Goal: Transaction & Acquisition: Purchase product/service

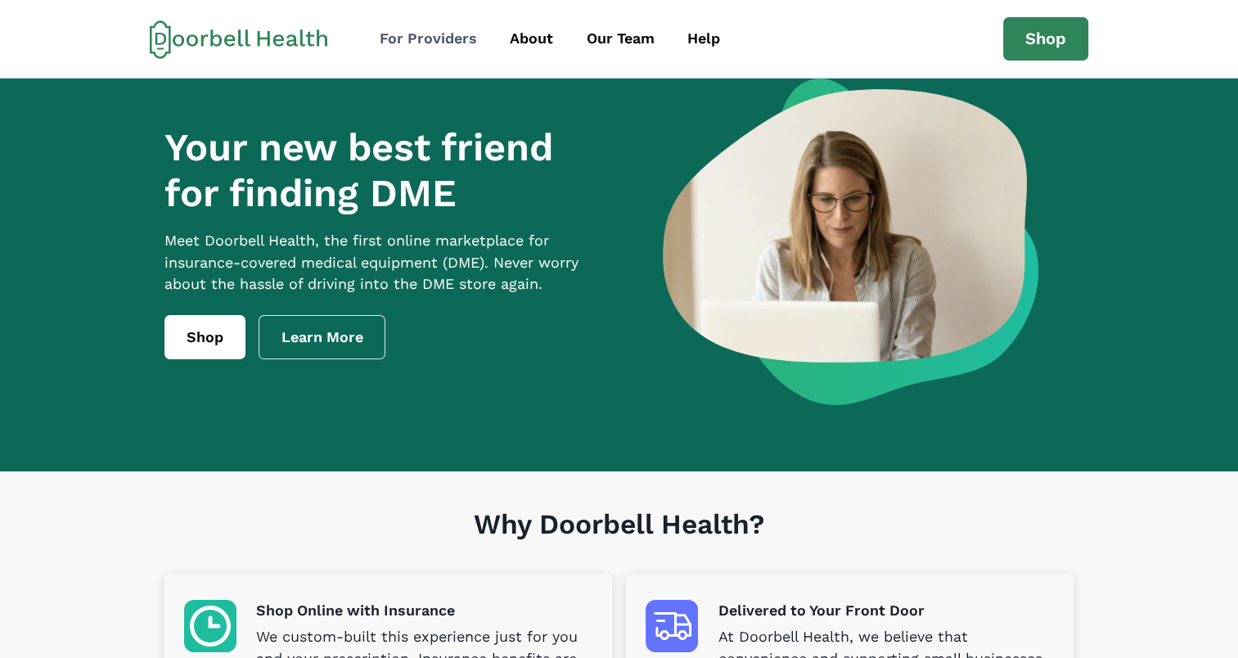
click at [446, 40] on div "For Providers" at bounding box center [428, 39] width 97 height 22
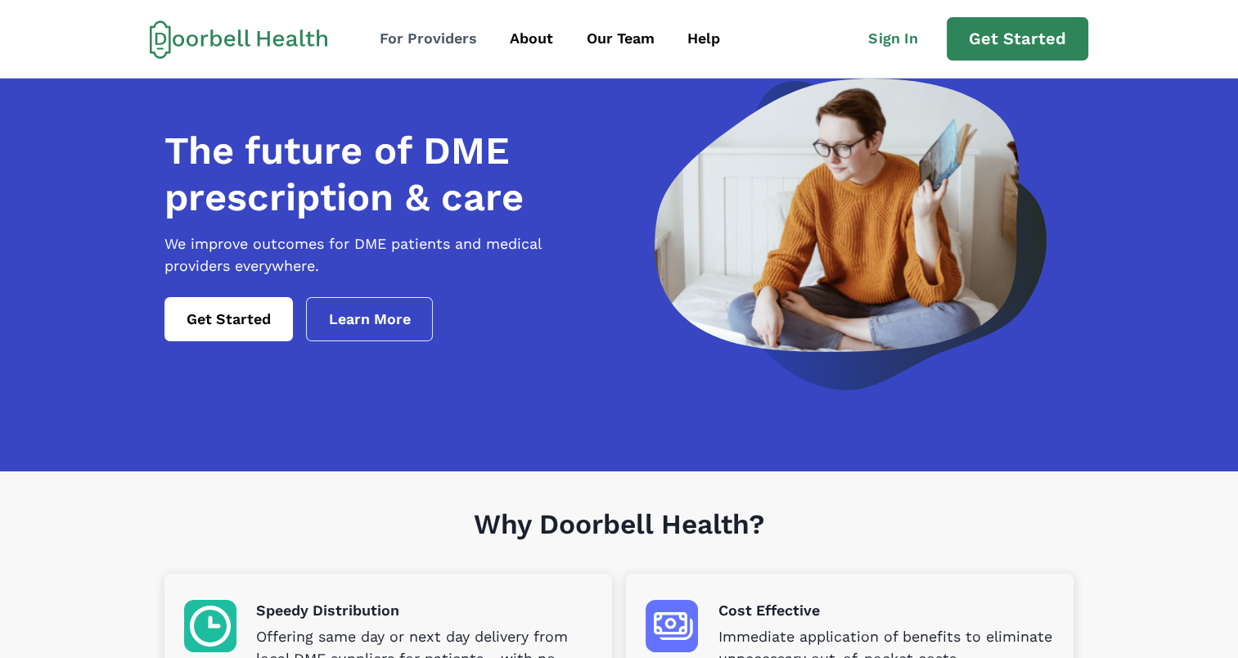
click at [408, 36] on div "For Providers" at bounding box center [428, 39] width 97 height 22
click at [610, 43] on div "Our Team" at bounding box center [621, 39] width 68 height 22
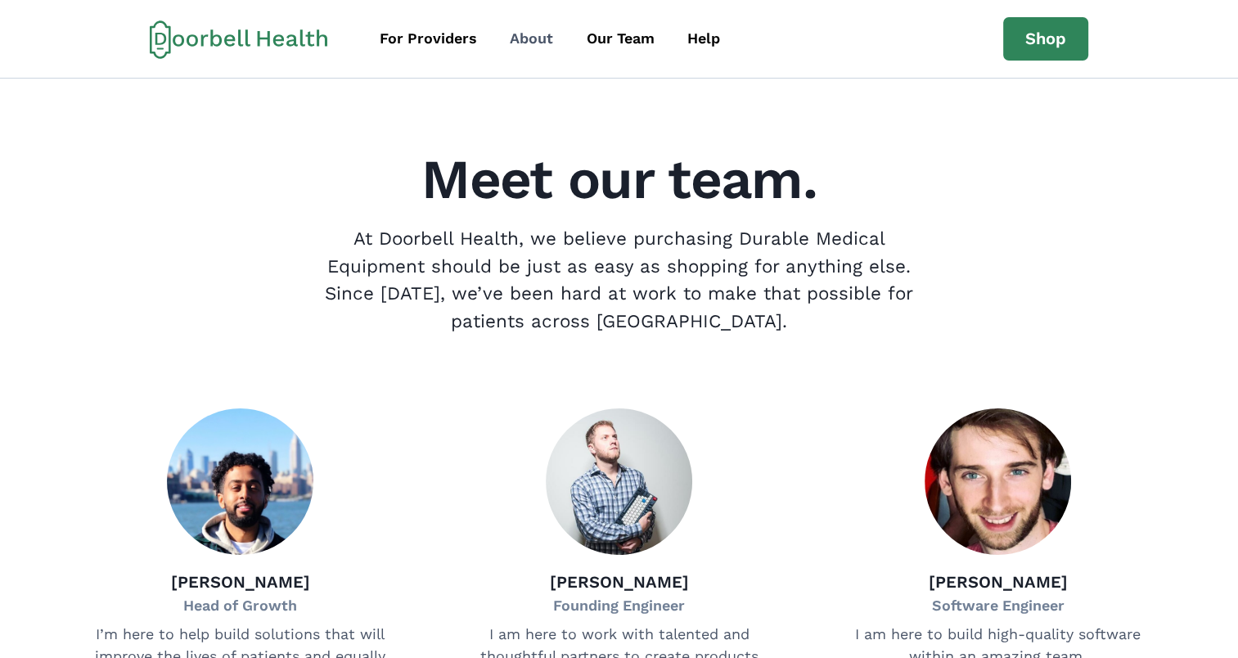
click at [534, 42] on div "About" at bounding box center [531, 39] width 43 height 22
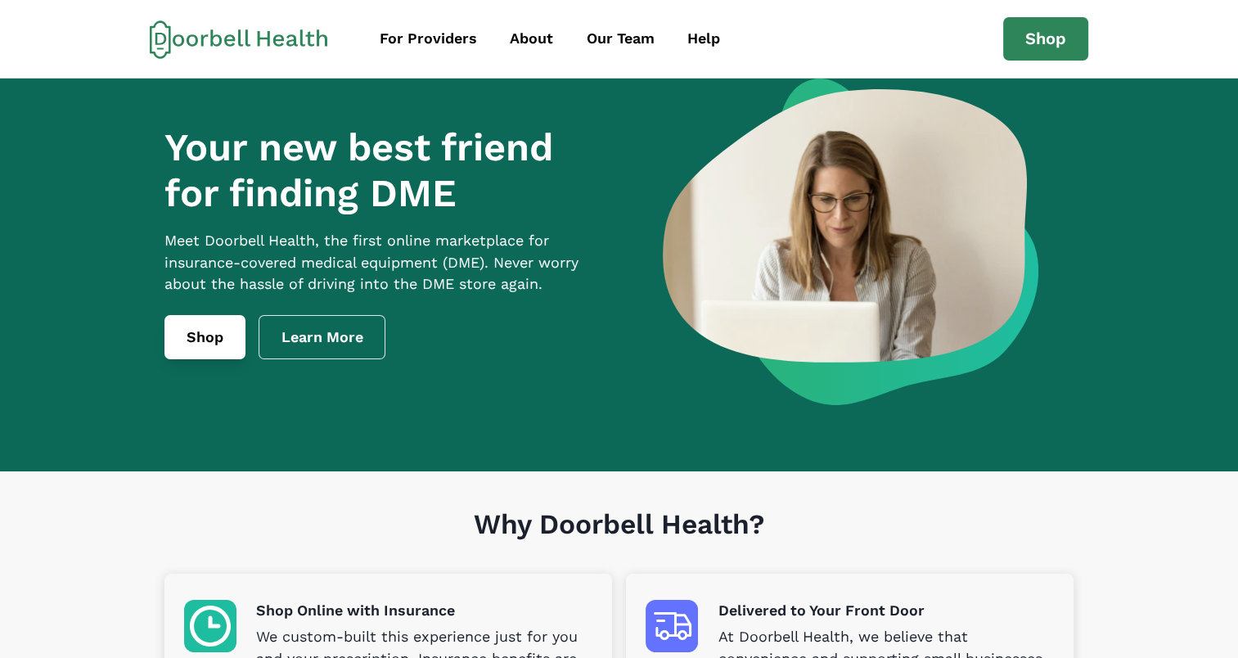
click at [215, 359] on link "Shop" at bounding box center [204, 337] width 81 height 44
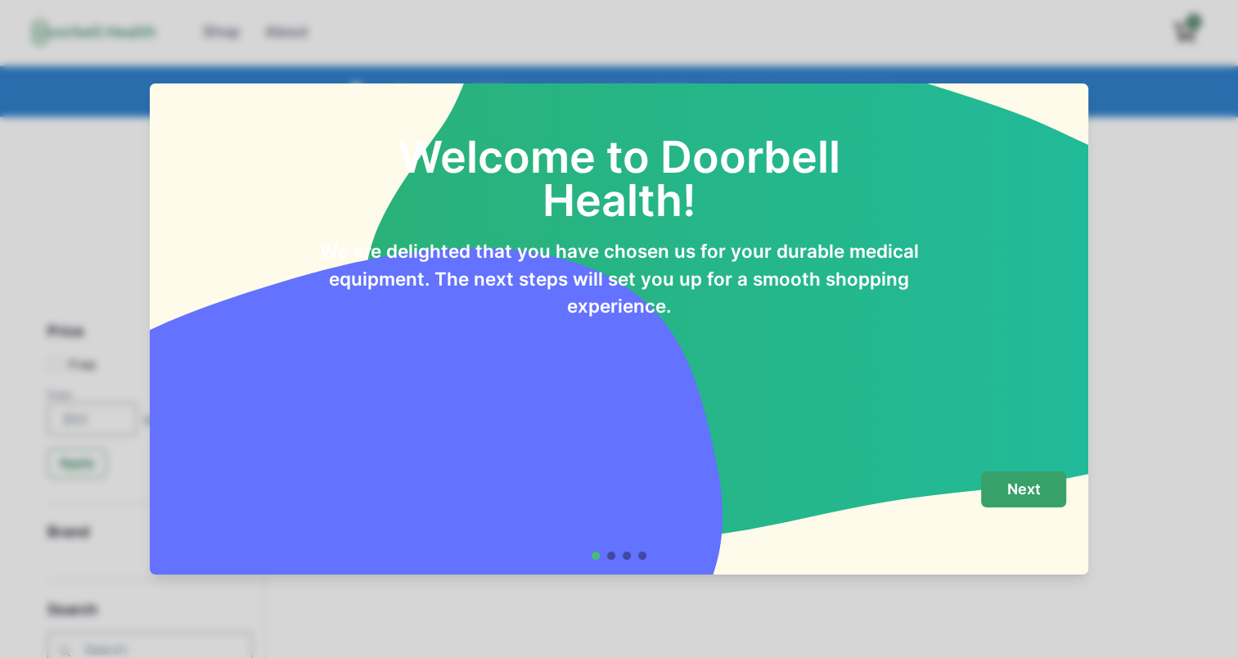
click at [1027, 480] on p "Next" at bounding box center [1024, 489] width 34 height 18
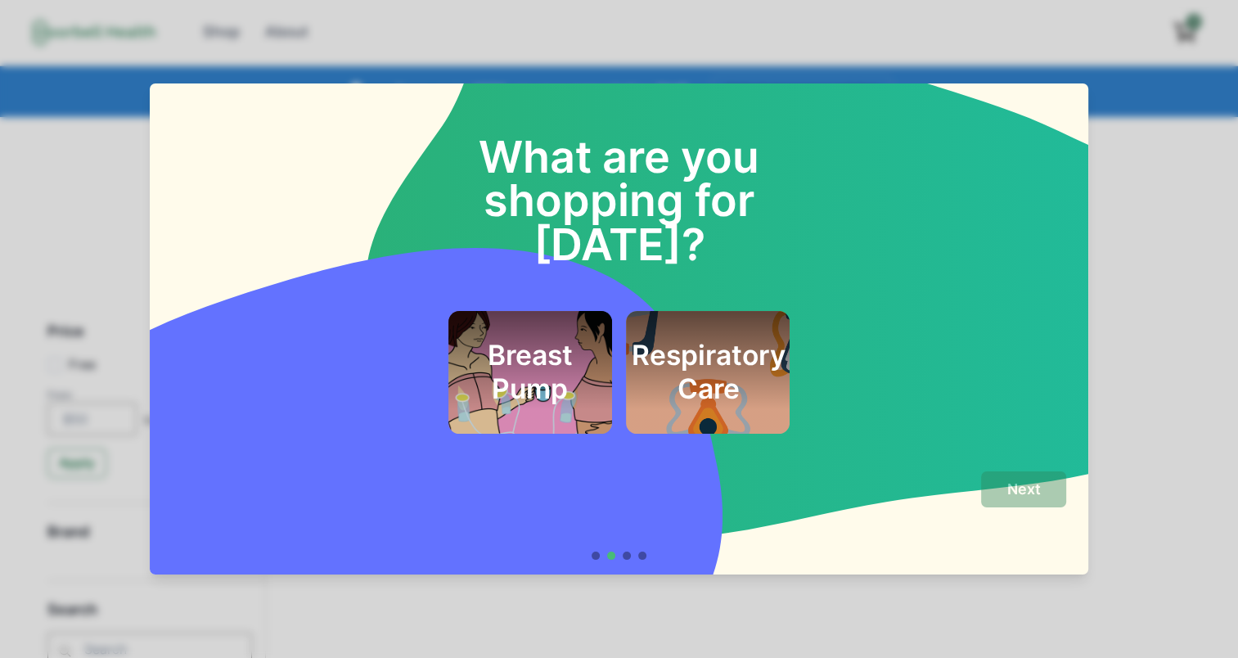
click at [730, 339] on h2 "Respiratory Care" at bounding box center [708, 372] width 154 height 66
click at [555, 352] on h2 "Breast Pump" at bounding box center [529, 372] width 119 height 66
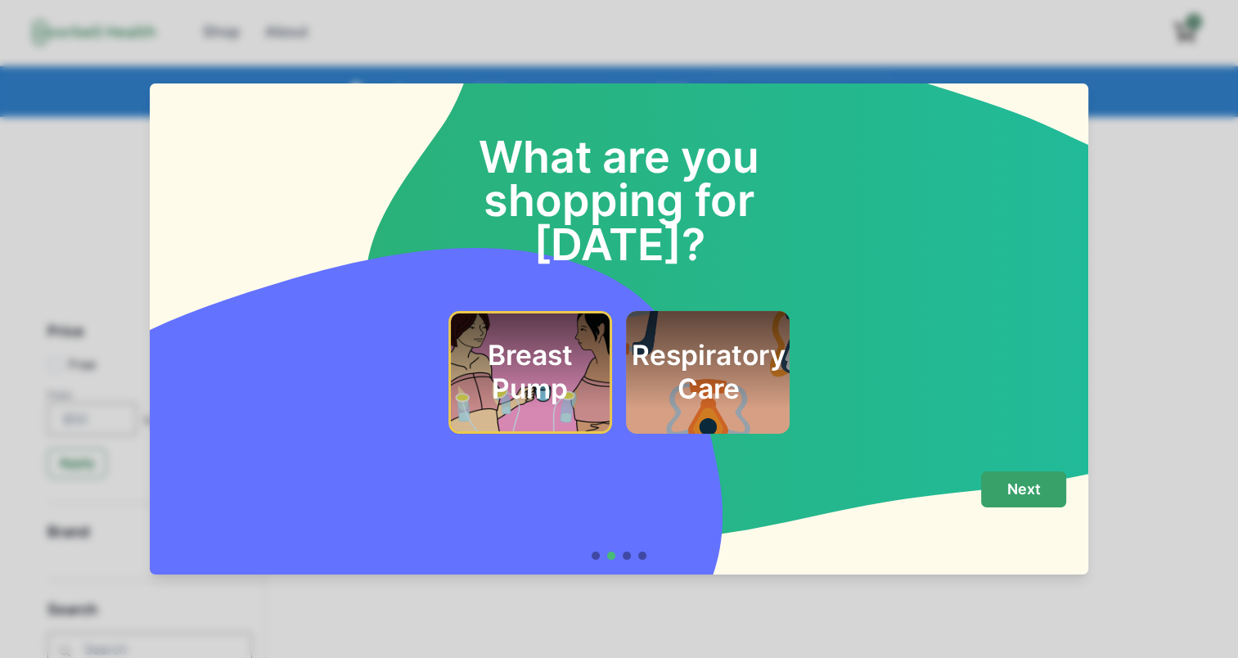
click at [1014, 503] on button "Next" at bounding box center [1023, 489] width 85 height 37
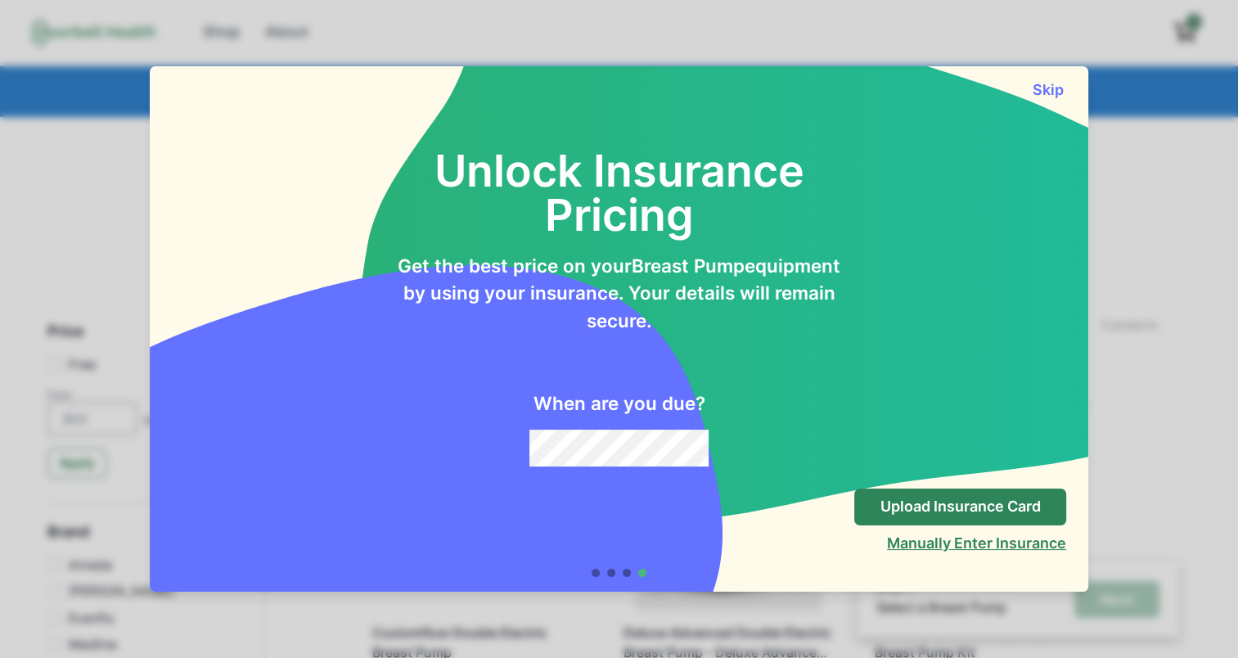
click at [966, 551] on button "Manually Enter Insurance" at bounding box center [976, 542] width 179 height 17
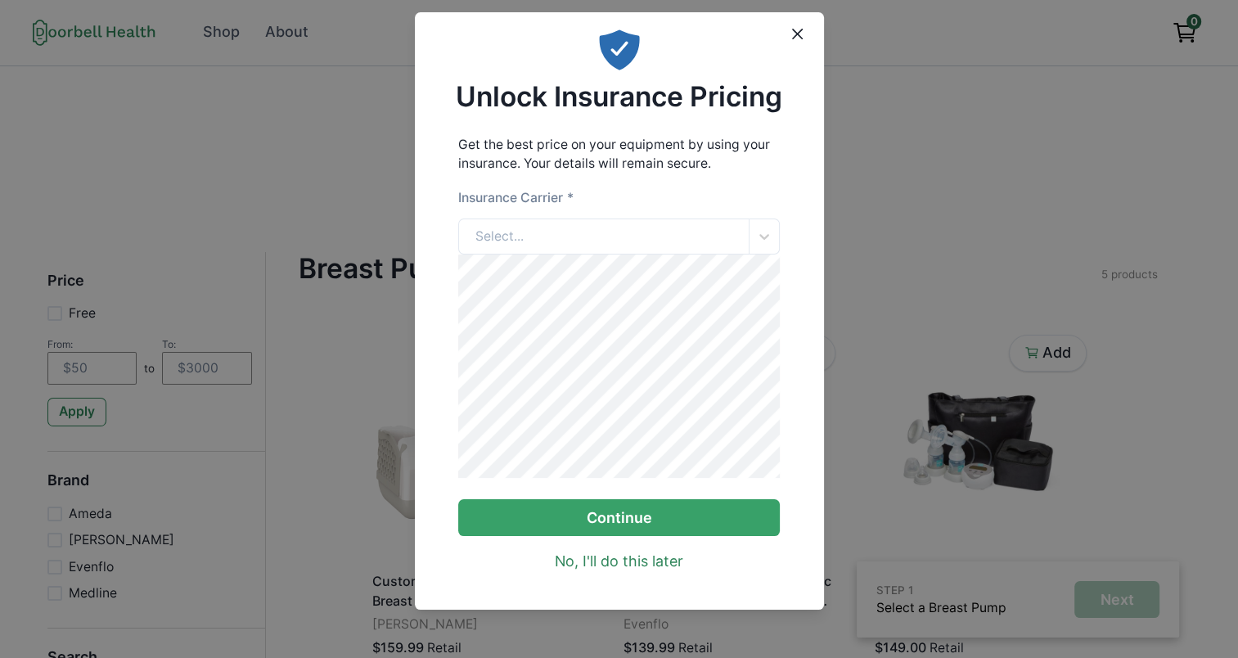
scroll to position [68, 0]
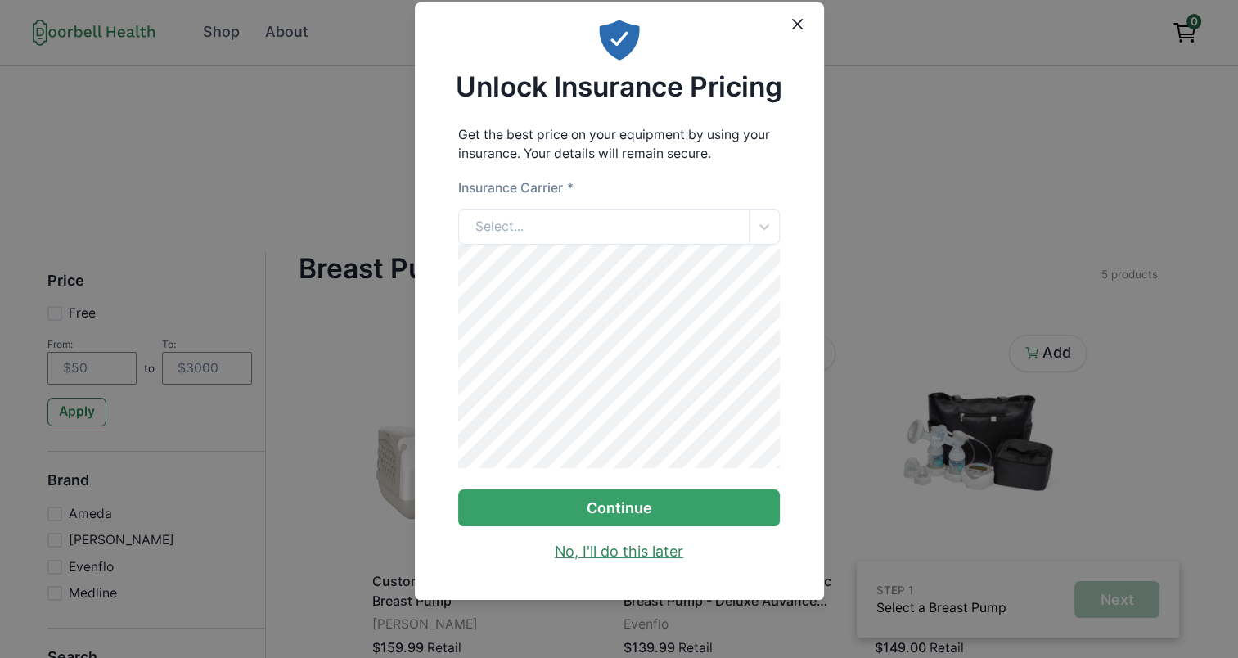
click at [602, 547] on link "No, I'll do this later" at bounding box center [619, 552] width 128 height 22
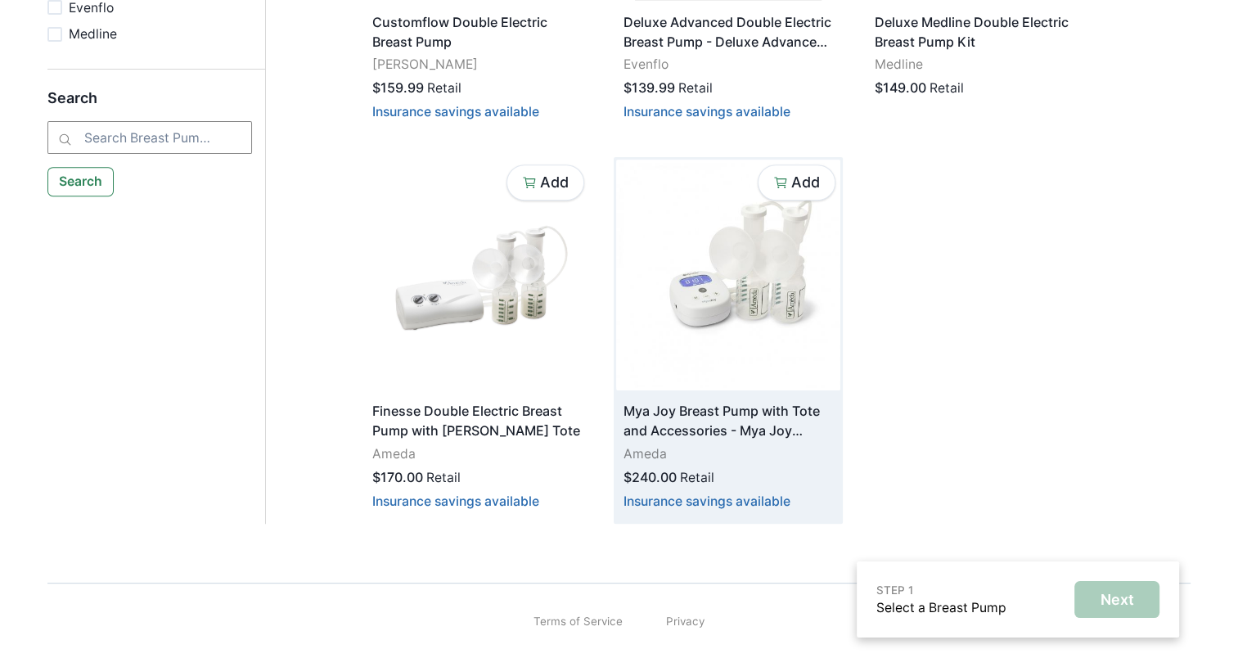
scroll to position [283, 0]
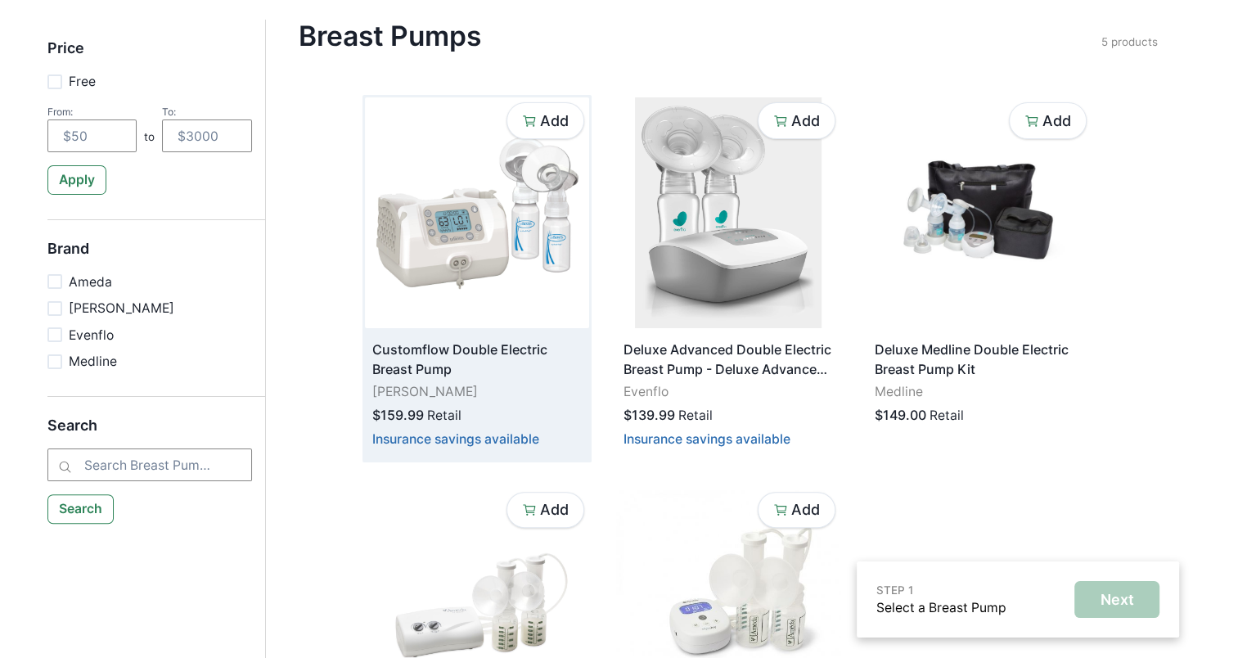
click at [484, 250] on img at bounding box center [477, 212] width 224 height 231
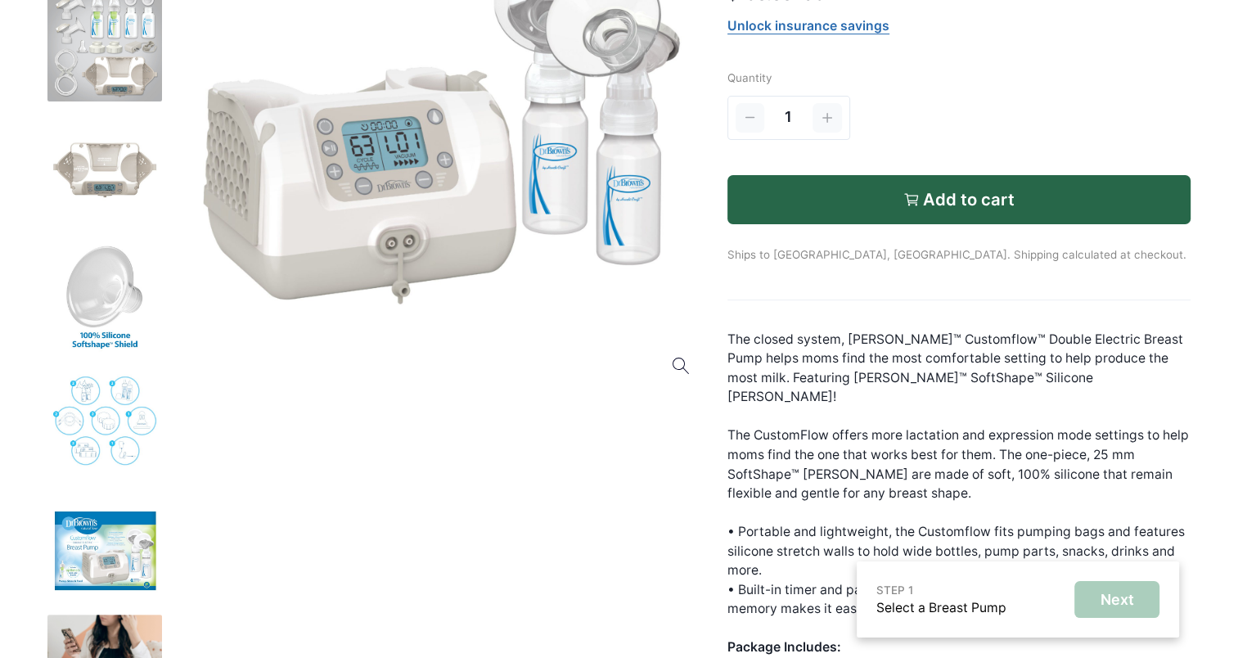
scroll to position [327, 0]
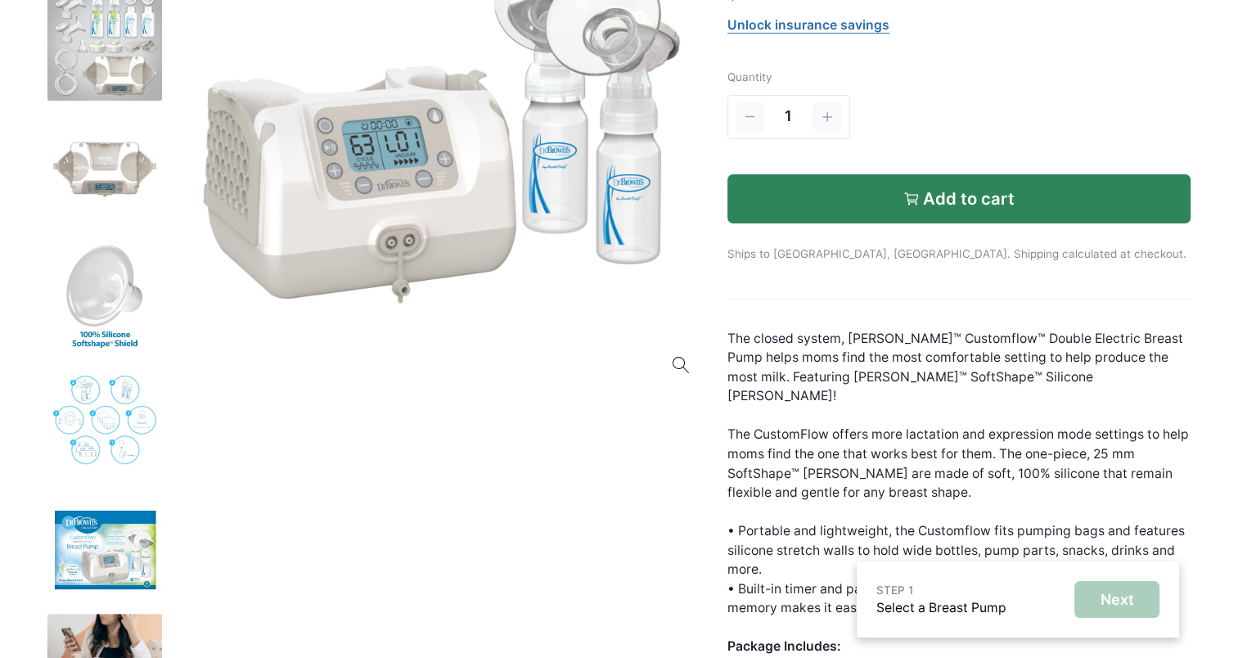
click at [817, 205] on button "Add to cart" at bounding box center [960, 198] width 464 height 49
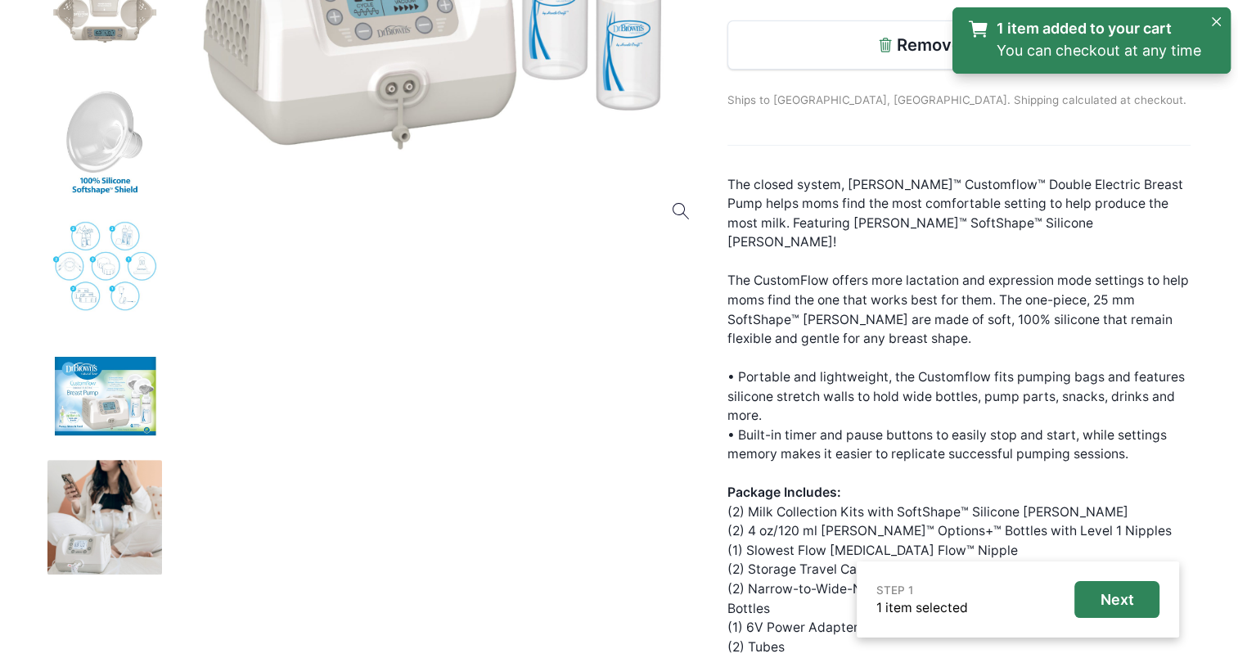
scroll to position [583, 0]
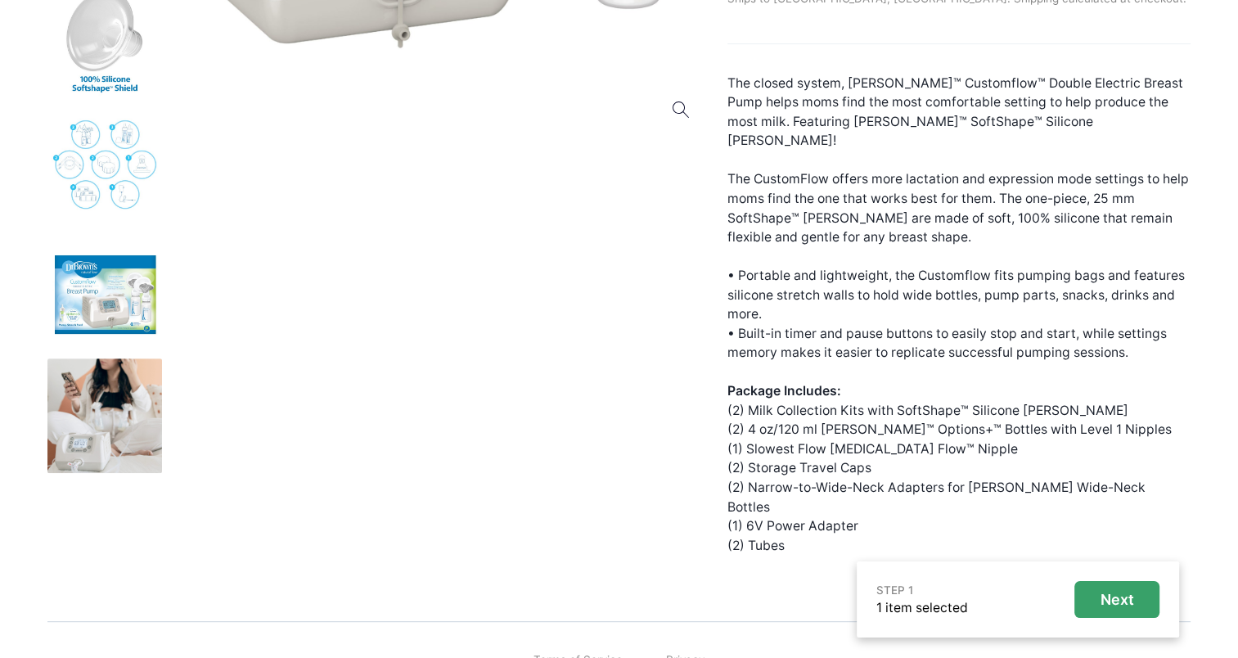
click at [1149, 606] on button "Next" at bounding box center [1117, 599] width 85 height 37
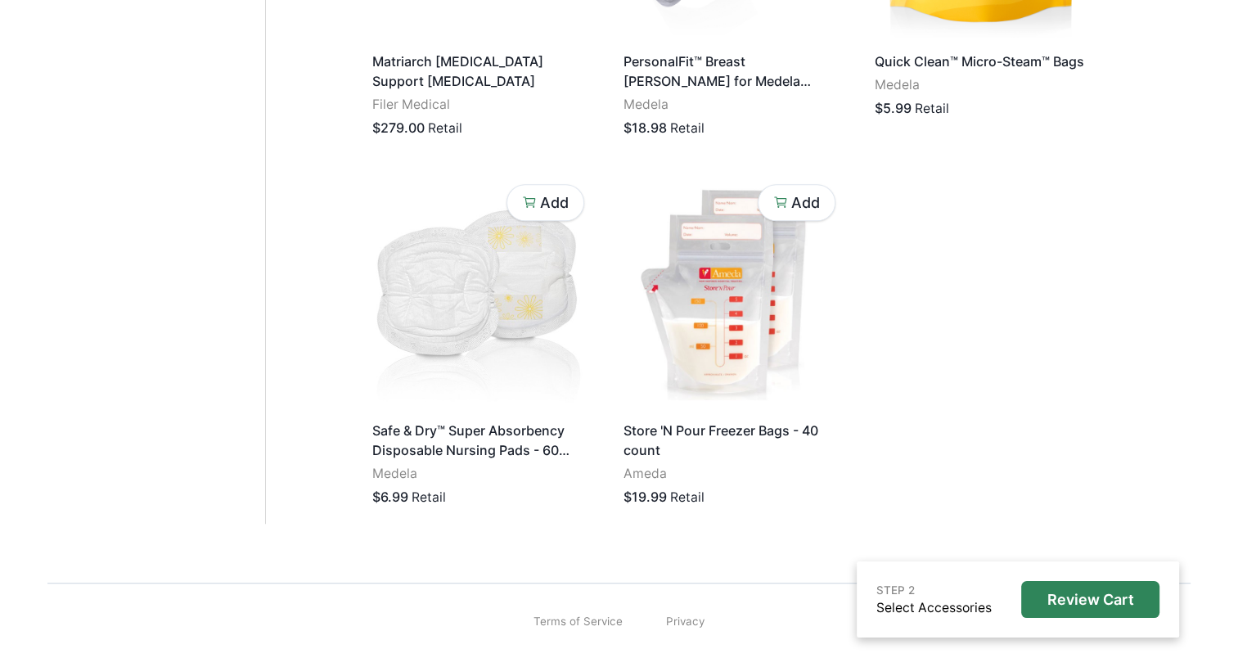
click at [1119, 593] on p "Review Cart" at bounding box center [1091, 600] width 87 height 18
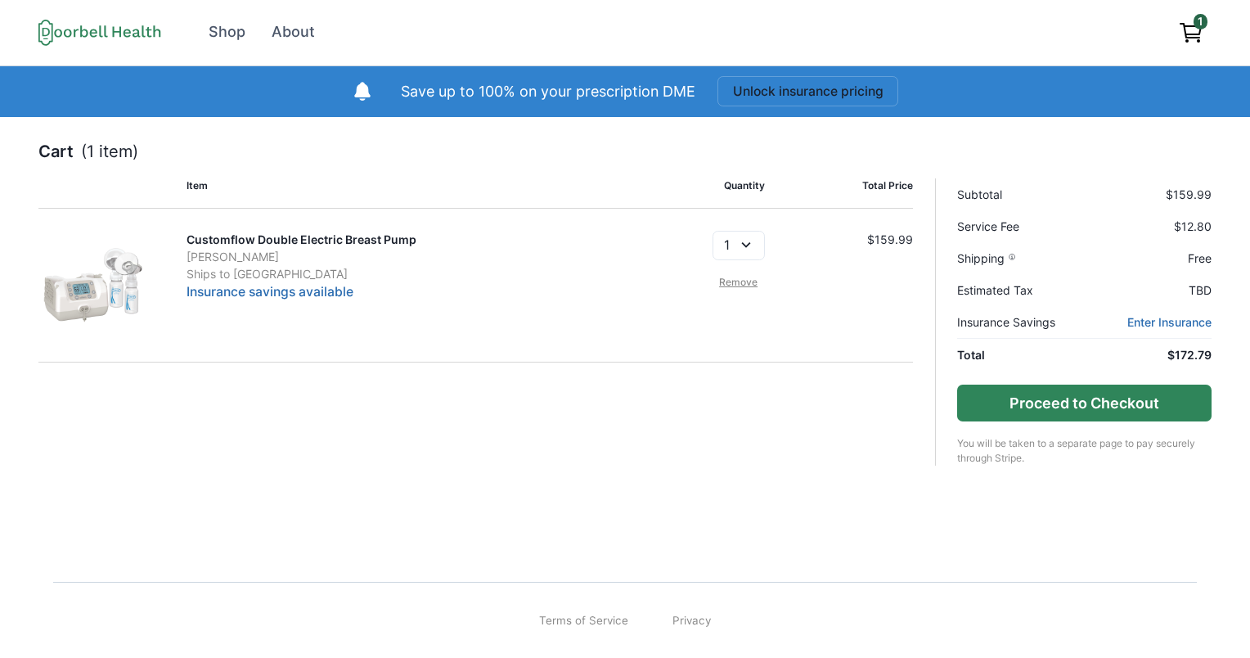
drag, startPoint x: 1142, startPoint y: 412, endPoint x: 1132, endPoint y: 415, distance: 10.1
click at [1139, 412] on button "Proceed to Checkout" at bounding box center [1084, 403] width 254 height 37
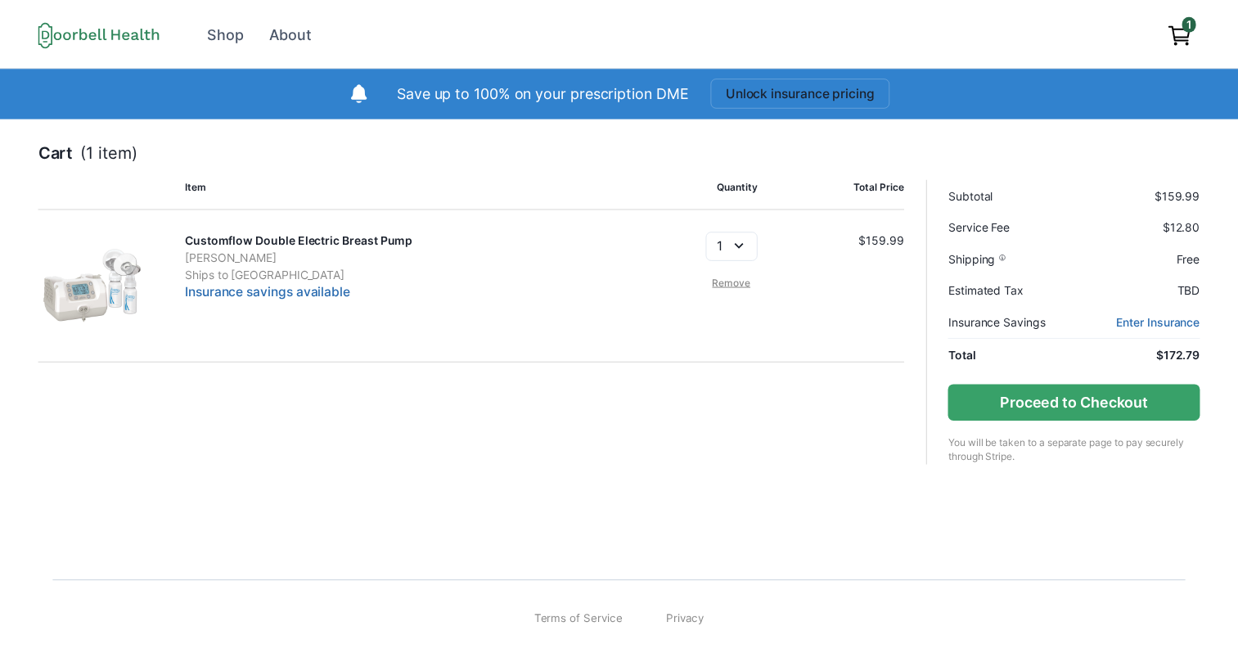
scroll to position [940, 0]
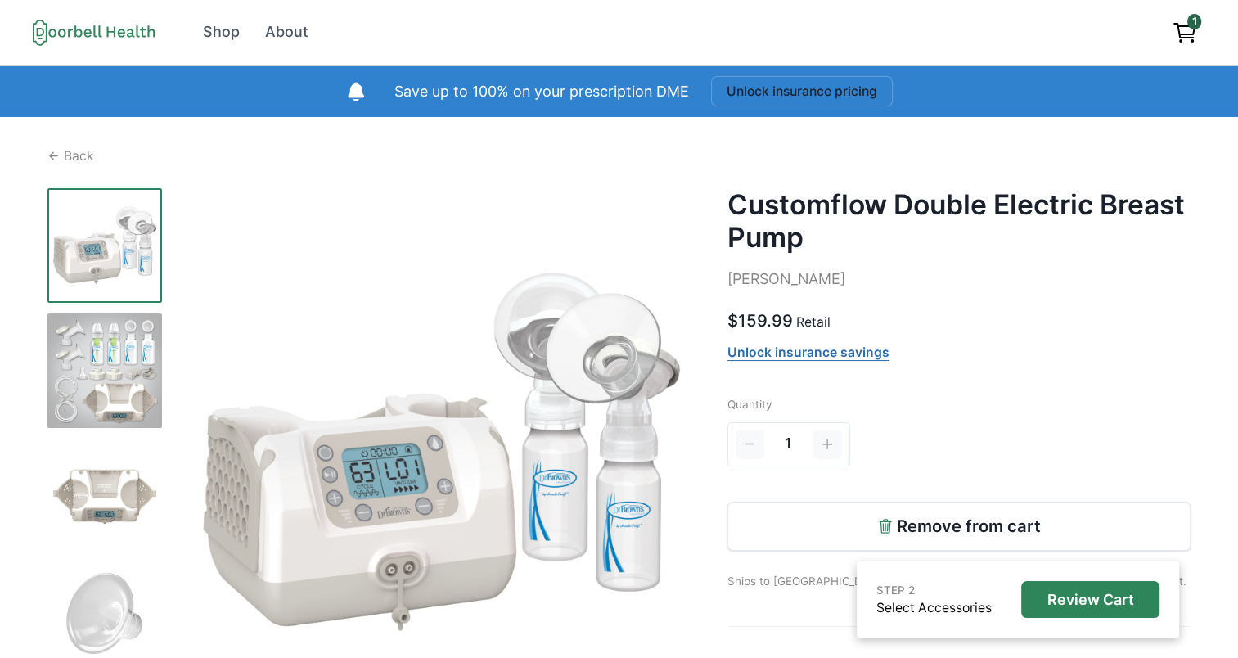
scroll to position [283, 0]
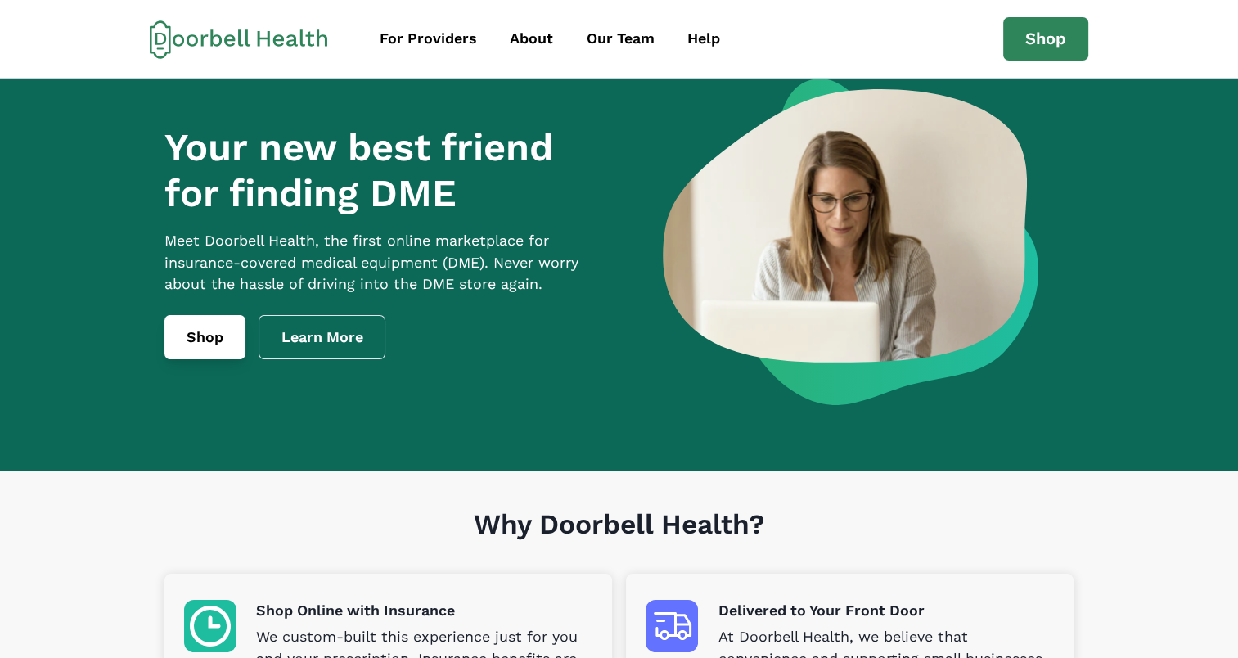
click at [219, 359] on link "Shop" at bounding box center [204, 337] width 81 height 44
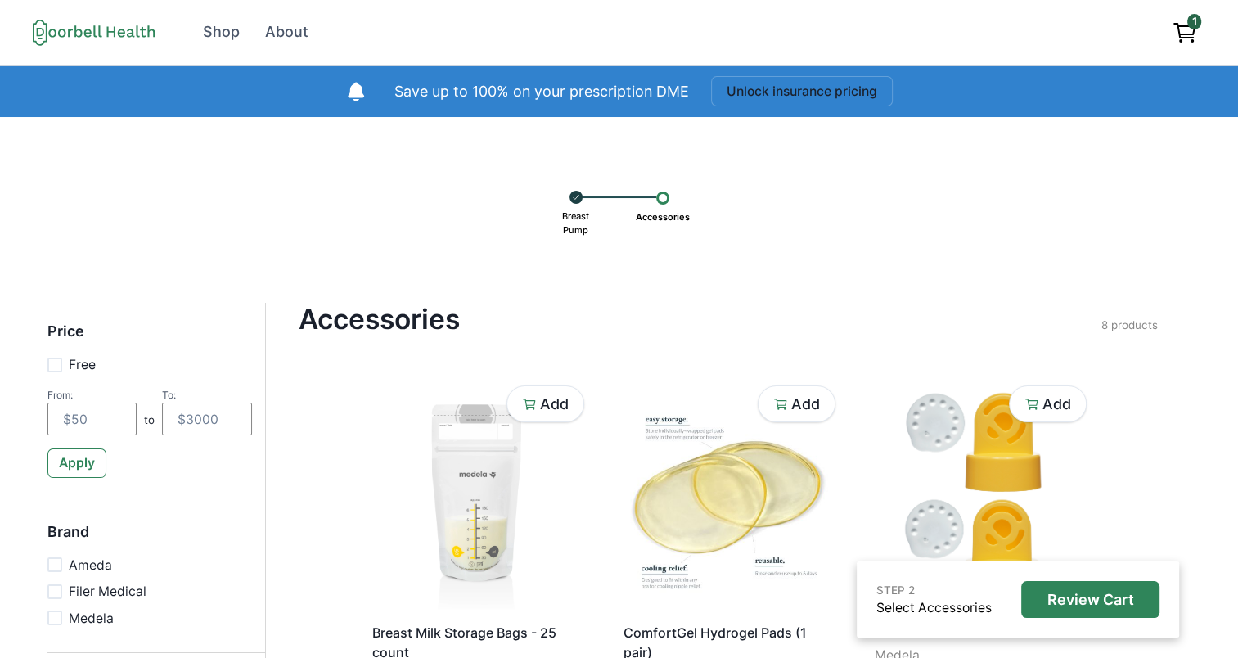
click at [572, 198] on icon at bounding box center [576, 197] width 8 height 15
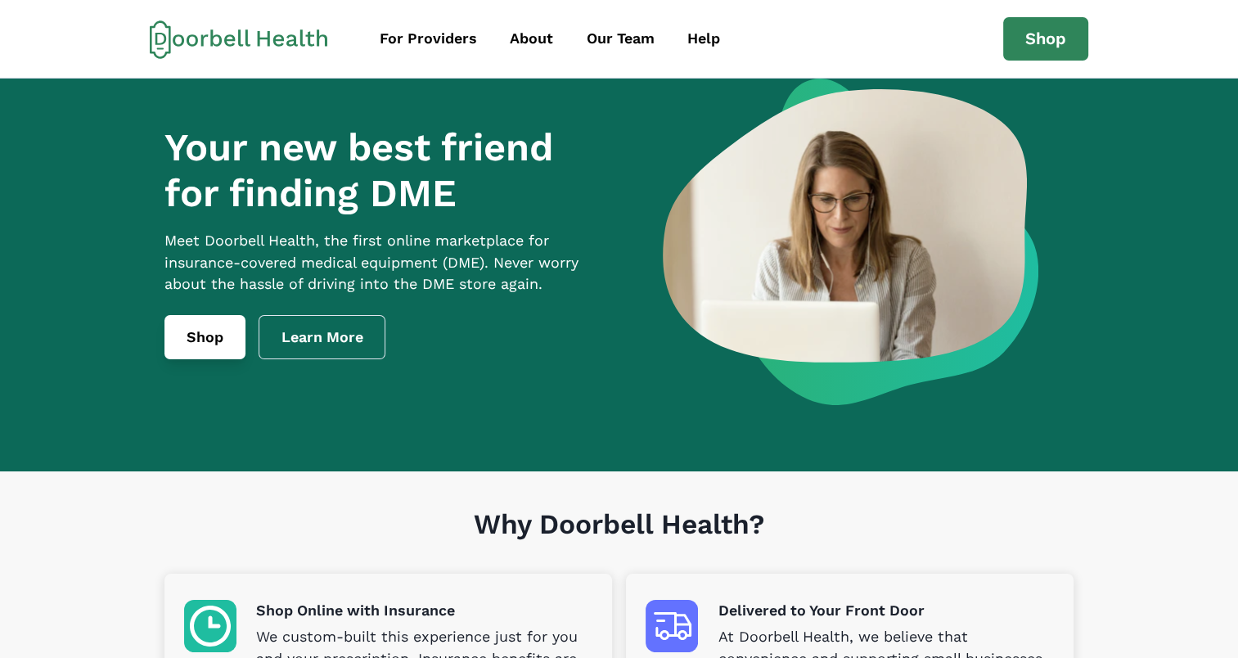
click at [205, 359] on link "Shop" at bounding box center [204, 337] width 81 height 44
click at [228, 359] on link "Shop" at bounding box center [204, 337] width 81 height 44
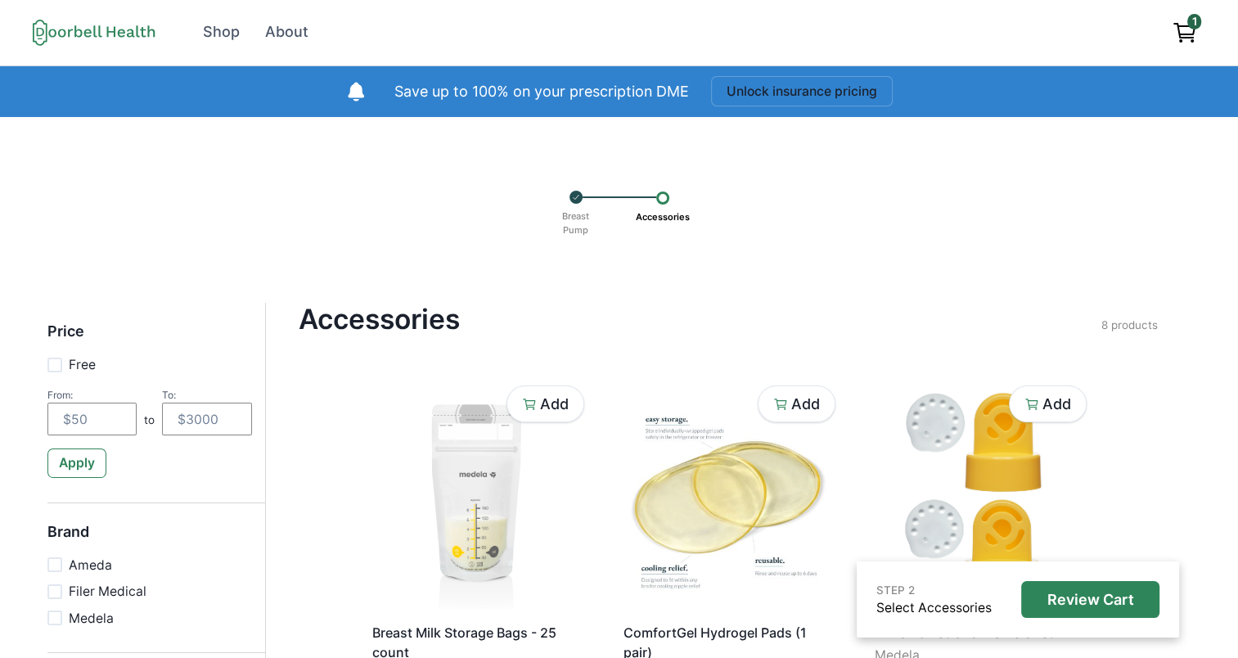
click at [661, 198] on div at bounding box center [662, 197] width 13 height 13
click at [573, 198] on icon at bounding box center [575, 198] width 5 height 4
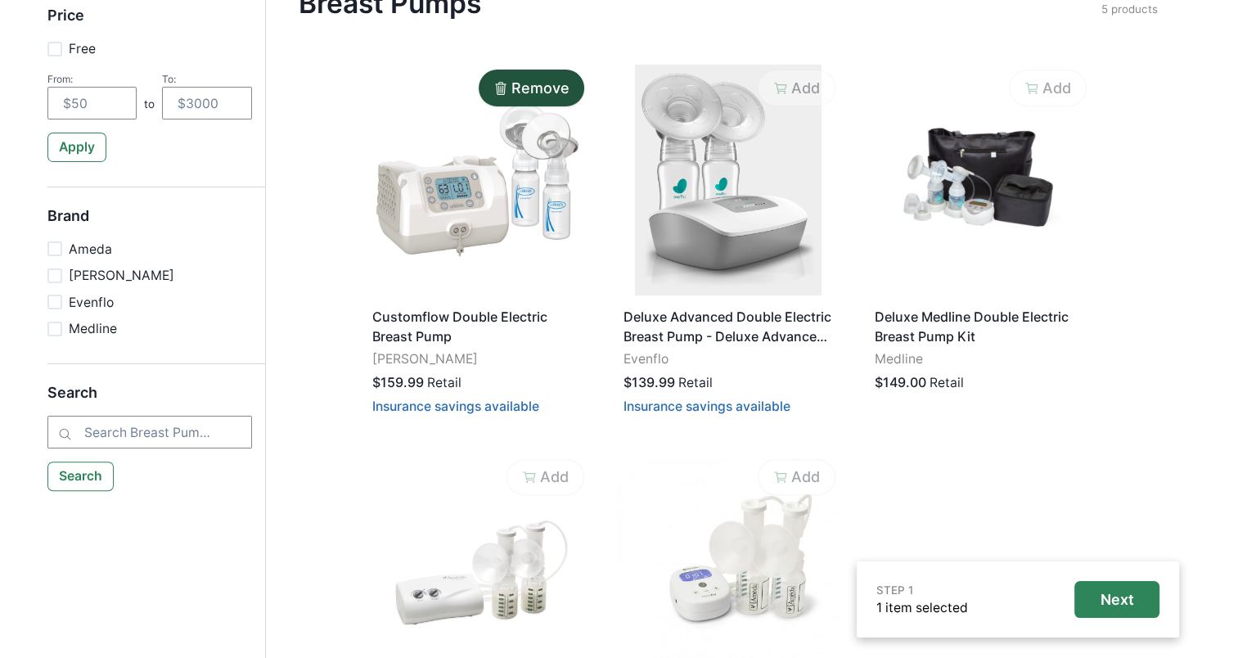
scroll to position [246, 0]
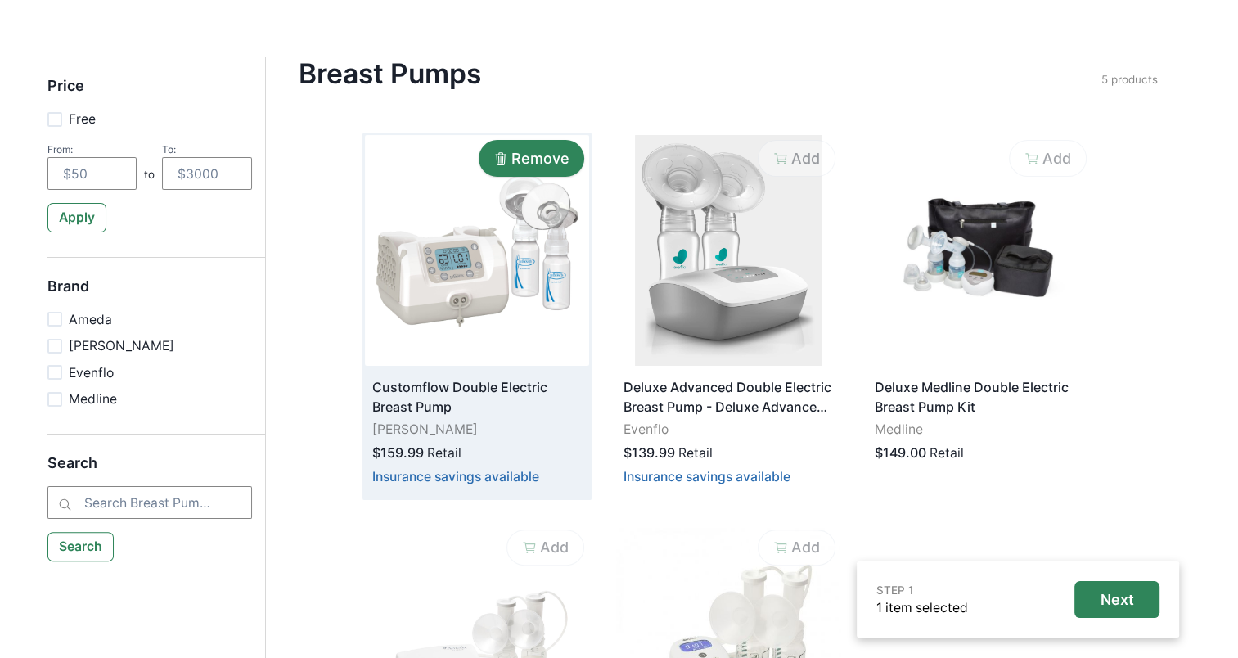
click at [534, 146] on button "Remove" at bounding box center [532, 158] width 106 height 37
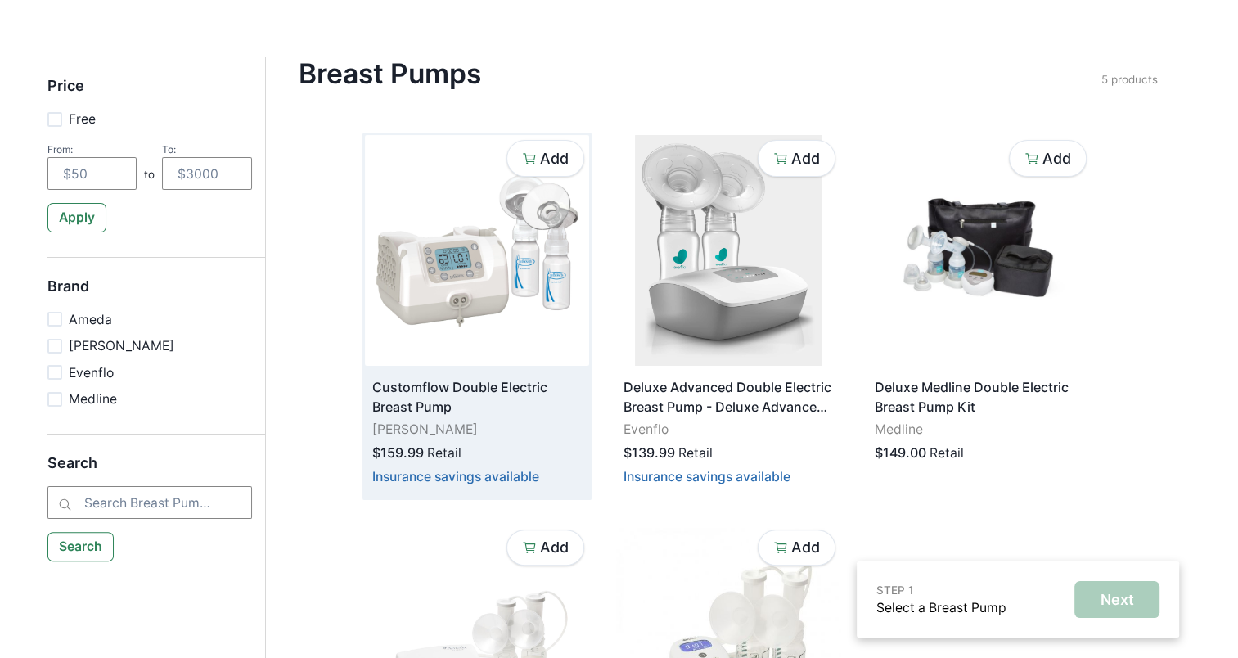
scroll to position [0, 0]
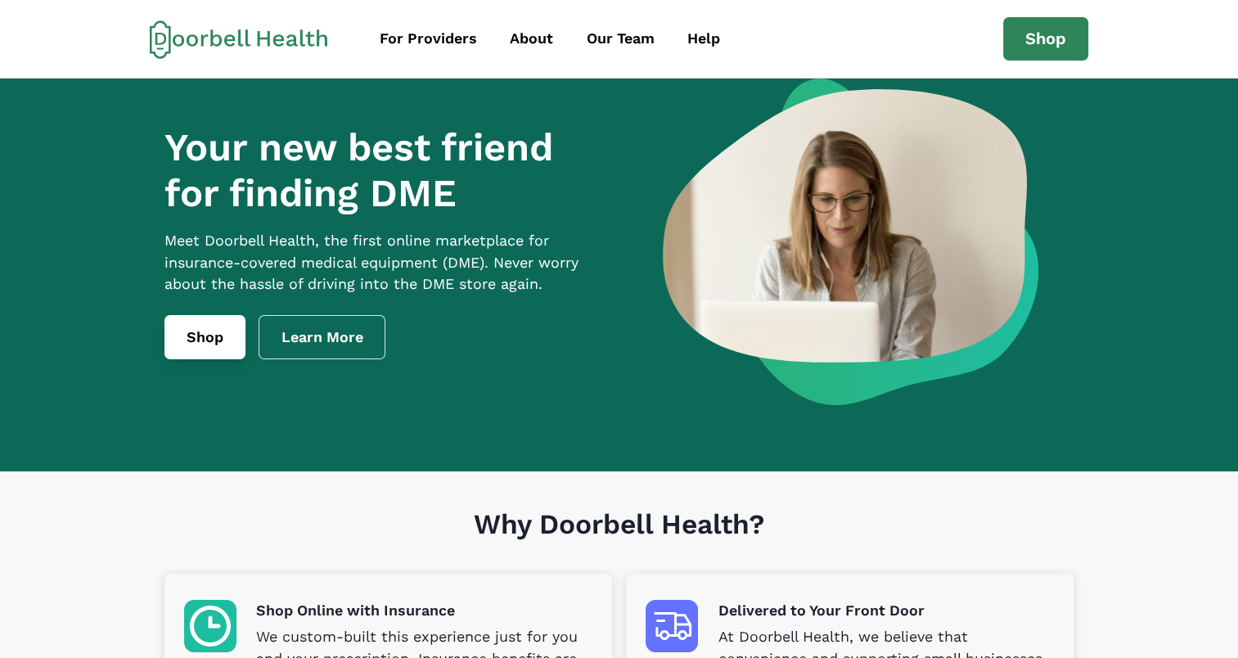
click at [228, 350] on link "Shop" at bounding box center [204, 337] width 81 height 44
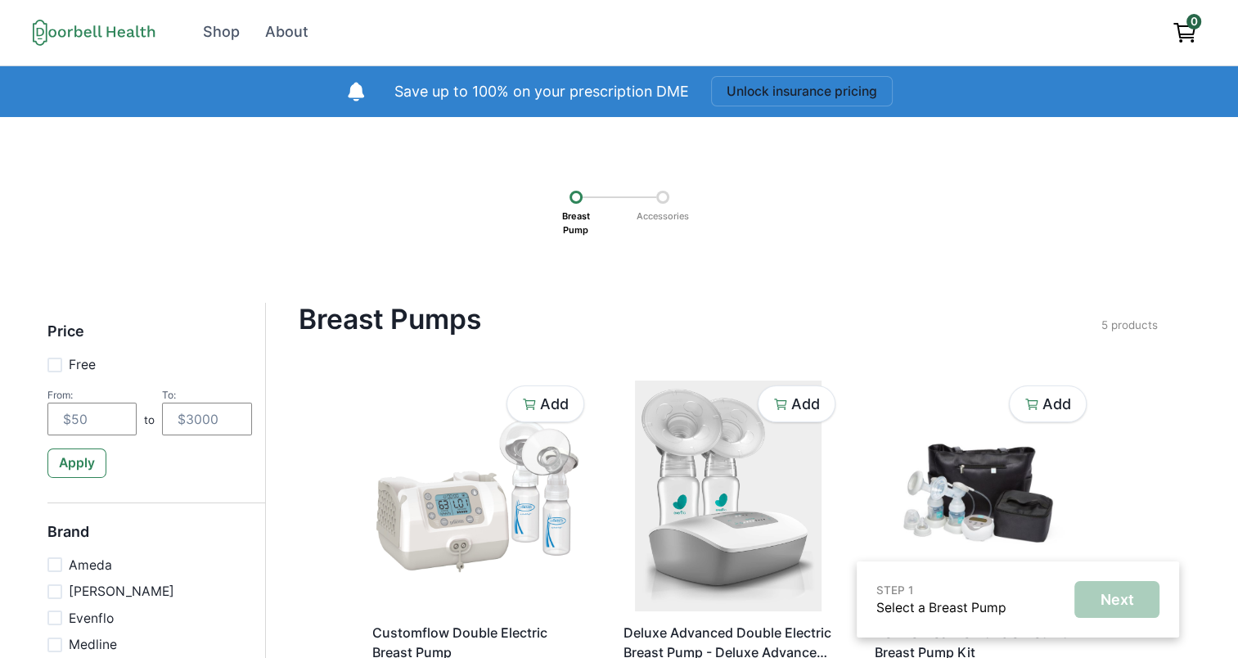
click at [493, 88] on p "Save up to 100% on your prescription DME" at bounding box center [541, 92] width 295 height 22
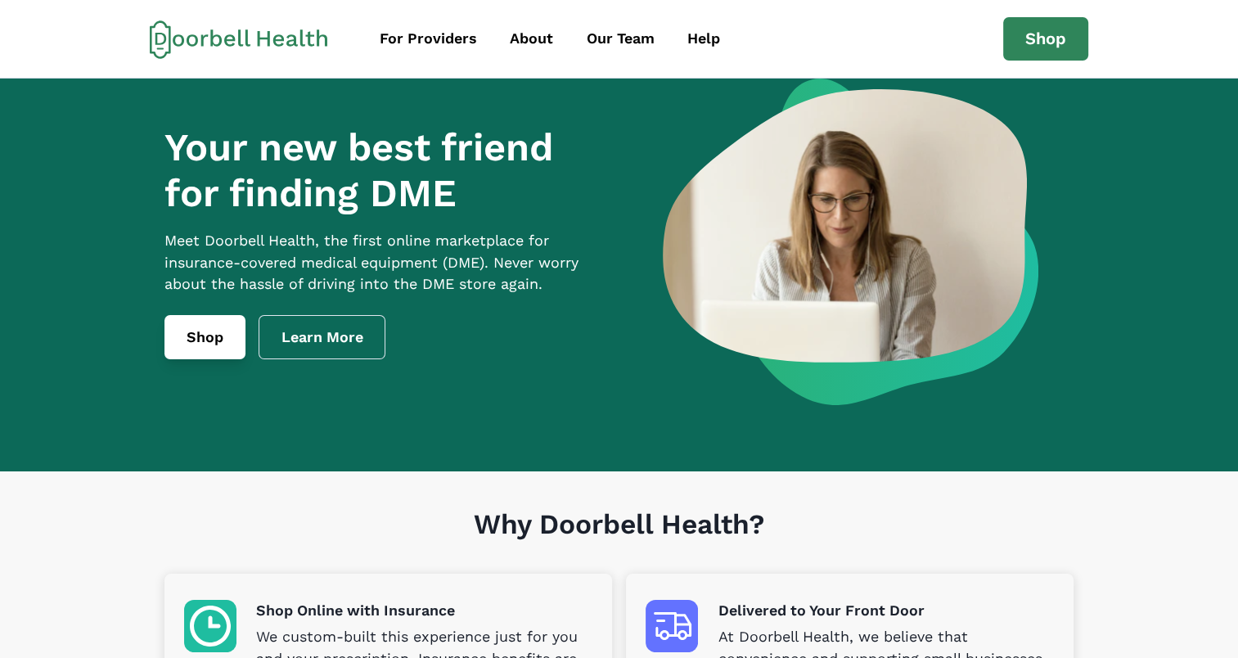
click at [232, 359] on link "Shop" at bounding box center [204, 337] width 81 height 44
click at [200, 359] on link "Shop" at bounding box center [204, 337] width 81 height 44
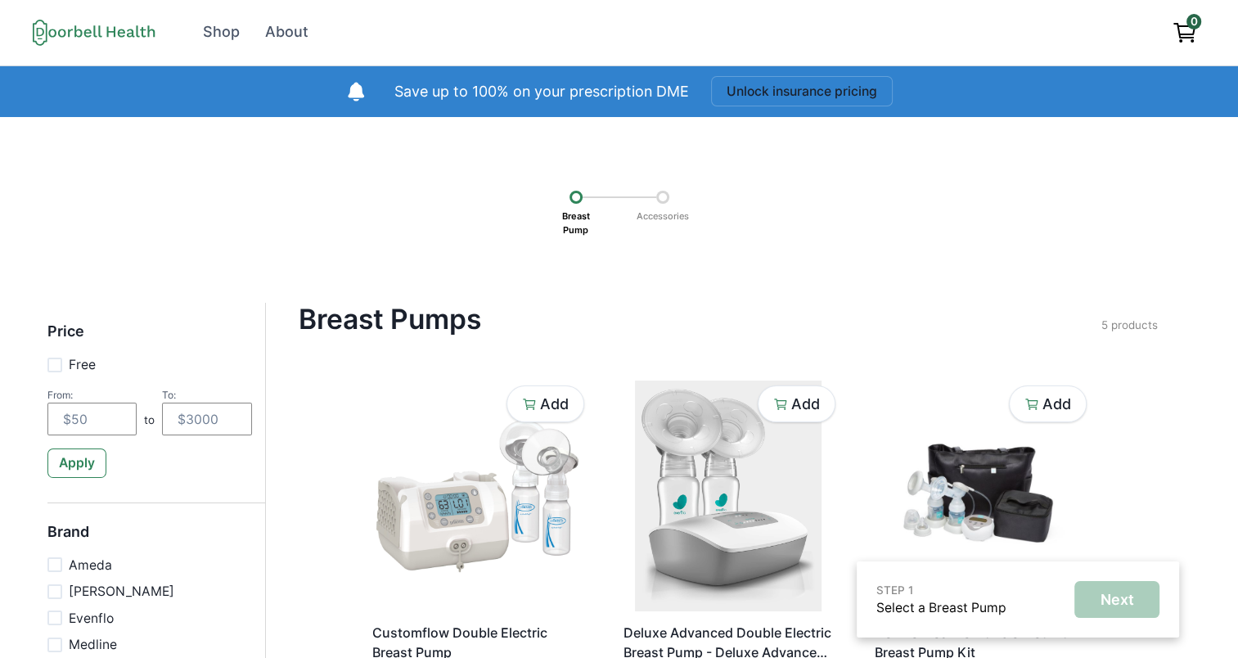
click at [574, 195] on div at bounding box center [576, 197] width 13 height 13
drag, startPoint x: 574, startPoint y: 195, endPoint x: 426, endPoint y: 243, distance: 156.6
click at [426, 243] on div "Breast Pump Accessories" at bounding box center [619, 209] width 1124 height 71
click at [236, 28] on div "Shop" at bounding box center [221, 32] width 37 height 22
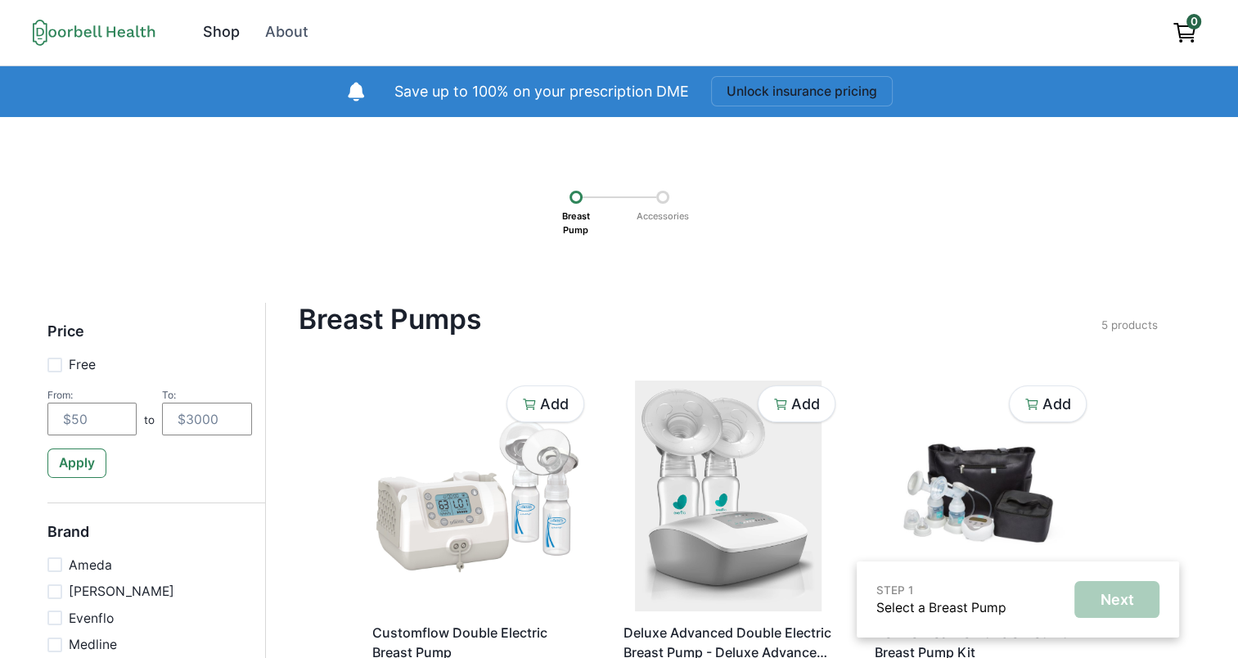
click at [224, 39] on div "Shop" at bounding box center [221, 32] width 37 height 22
click at [223, 39] on div "Shop" at bounding box center [221, 32] width 37 height 22
drag, startPoint x: 223, startPoint y: 39, endPoint x: 124, endPoint y: 33, distance: 98.4
click at [124, 33] on icon at bounding box center [94, 32] width 123 height 27
click at [70, 35] on icon at bounding box center [94, 32] width 123 height 27
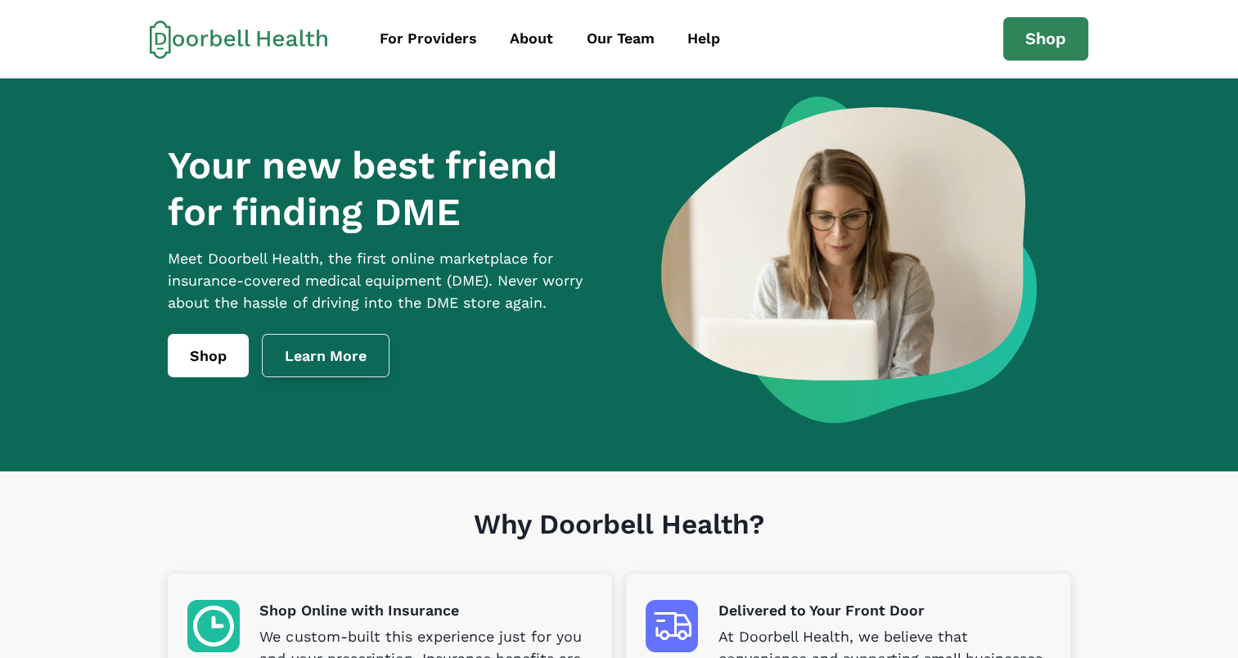
click at [334, 365] on link "Learn More" at bounding box center [326, 356] width 128 height 44
click at [230, 363] on link "Shop" at bounding box center [208, 356] width 81 height 44
